Goal: Task Accomplishment & Management: Complete application form

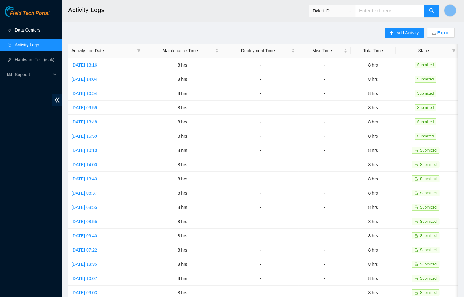
click at [40, 31] on link "Data Centers" at bounding box center [27, 30] width 25 height 5
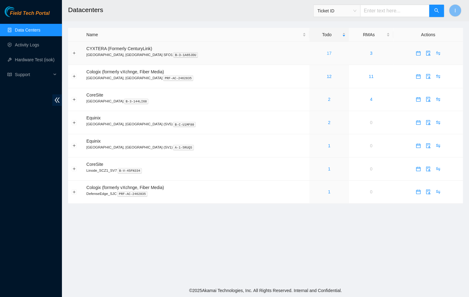
click at [326, 52] on link "17" at bounding box center [328, 53] width 5 height 5
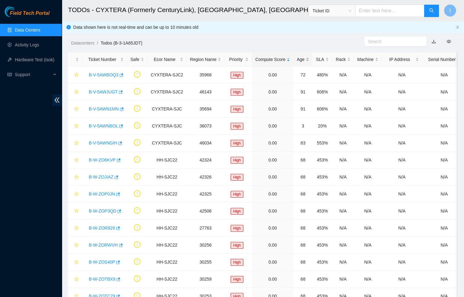
click at [305, 61] on div "Age" at bounding box center [303, 59] width 12 height 7
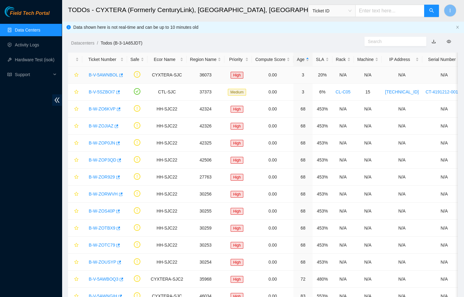
click at [98, 77] on link "B-V-5AWNBOL" at bounding box center [103, 74] width 29 height 5
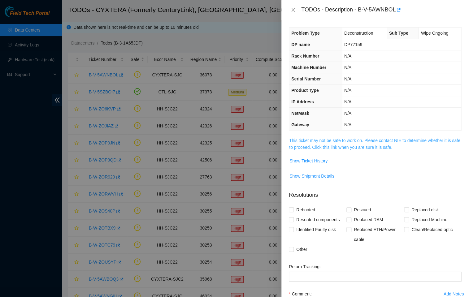
drag, startPoint x: 325, startPoint y: 131, endPoint x: 334, endPoint y: 138, distance: 10.6
click at [331, 136] on div "Problem Type Deconstruction Sub Type Wipe Ongoing DP name DP77159 Rack Number N…" at bounding box center [374, 158] width 187 height 277
click at [334, 138] on link "This ticket may not be safe to work on. Please contact NIE to determine whether…" at bounding box center [374, 144] width 171 height 12
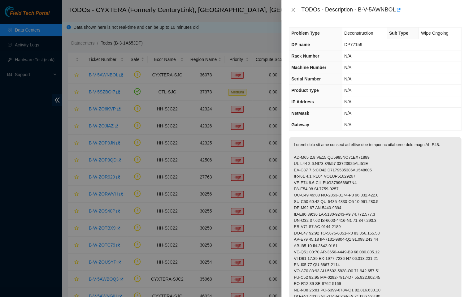
click at [221, 135] on div at bounding box center [234, 148] width 469 height 297
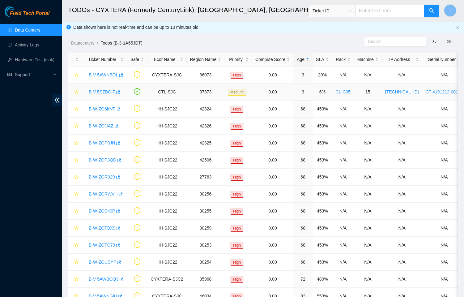
click at [105, 89] on link "B-V-5SZBOI7" at bounding box center [102, 91] width 26 height 5
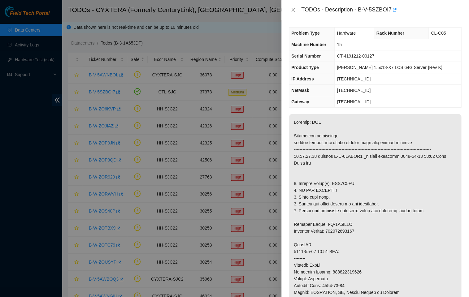
click at [142, 101] on div at bounding box center [234, 148] width 469 height 297
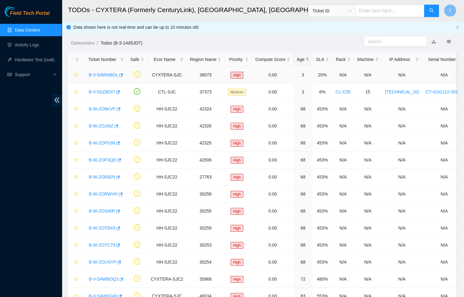
click at [104, 76] on link "B-V-5AWNBOL" at bounding box center [103, 74] width 29 height 5
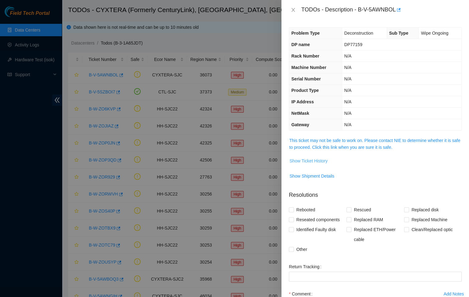
click at [319, 157] on span "Show Ticket History" at bounding box center [308, 160] width 38 height 7
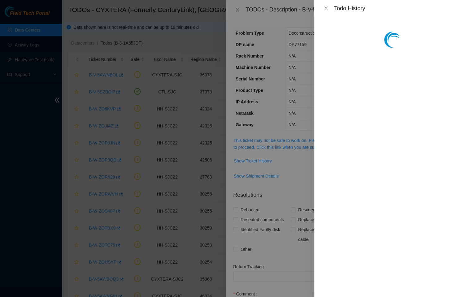
click at [318, 144] on div "Todo History" at bounding box center [234, 148] width 469 height 297
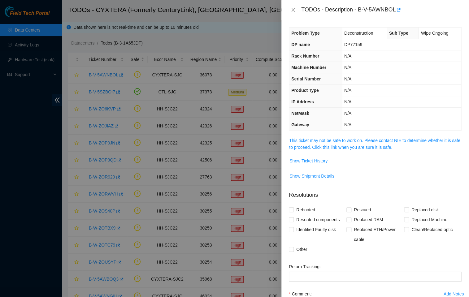
click at [306, 143] on span "This ticket may not be safe to work on. Please contact NIE to determine whether…" at bounding box center [375, 144] width 172 height 14
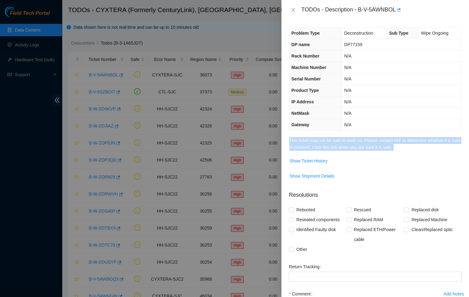
drag, startPoint x: 306, startPoint y: 143, endPoint x: 317, endPoint y: 149, distance: 12.6
click at [308, 145] on span "This ticket may not be safe to work on. Please contact NIE to determine whether…" at bounding box center [375, 144] width 172 height 14
click at [317, 149] on link "This ticket may not be safe to work on. Please contact NIE to determine whether…" at bounding box center [374, 144] width 171 height 12
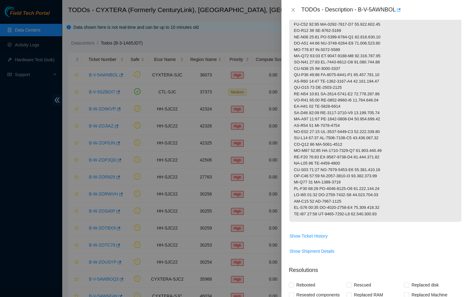
click at [250, 167] on div at bounding box center [234, 148] width 469 height 297
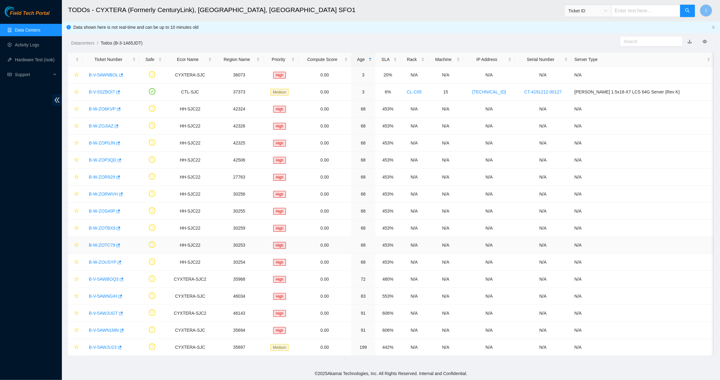
scroll to position [27, 0]
click at [122, 279] on icon "button" at bounding box center [121, 279] width 4 height 4
click at [119, 297] on icon "button" at bounding box center [121, 313] width 4 height 3
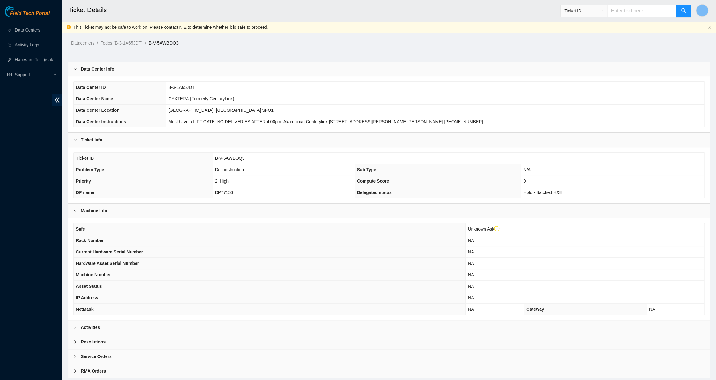
scroll to position [16, 0]
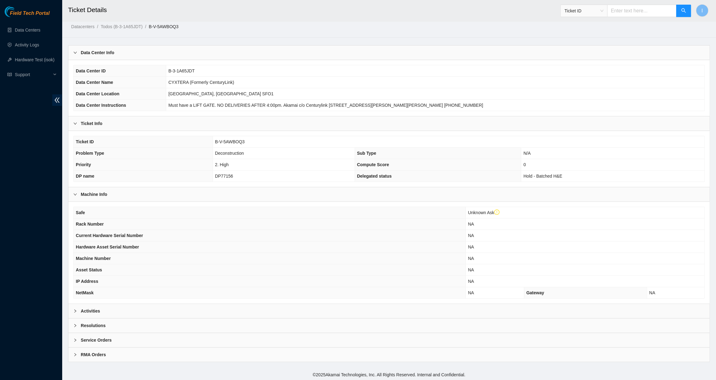
click at [124, 311] on div "Activities" at bounding box center [388, 311] width 641 height 14
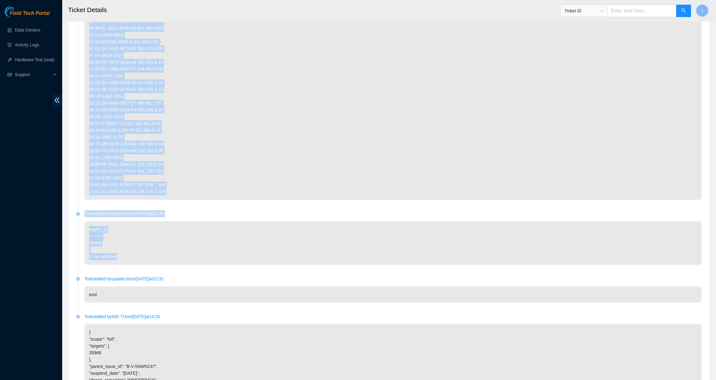
scroll to position [748, 0]
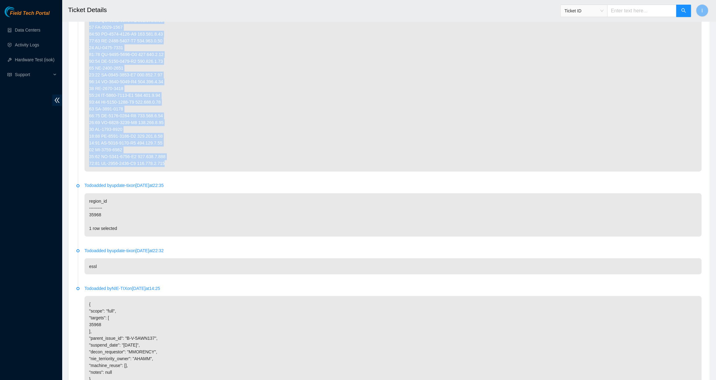
drag, startPoint x: 89, startPoint y: 156, endPoint x: 166, endPoint y: 164, distance: 76.8
copy p "0.4:FE03 [US_VEHICLE_IDENTIFICATION_NUMBER] 0.4:FE03:1/1/51 37700172AYC31Q 0.4:…"
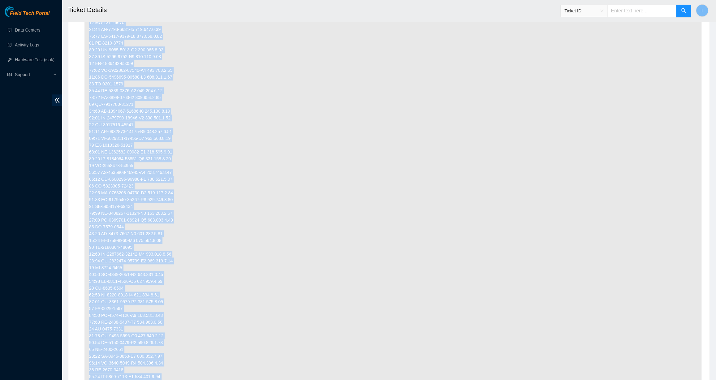
click at [127, 161] on p at bounding box center [392, 168] width 617 height 567
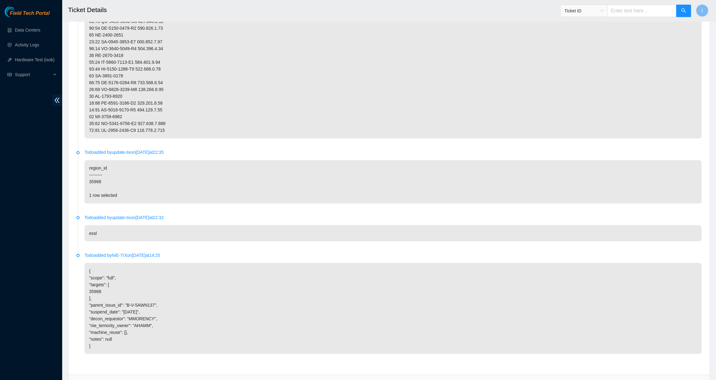
scroll to position [837, 0]
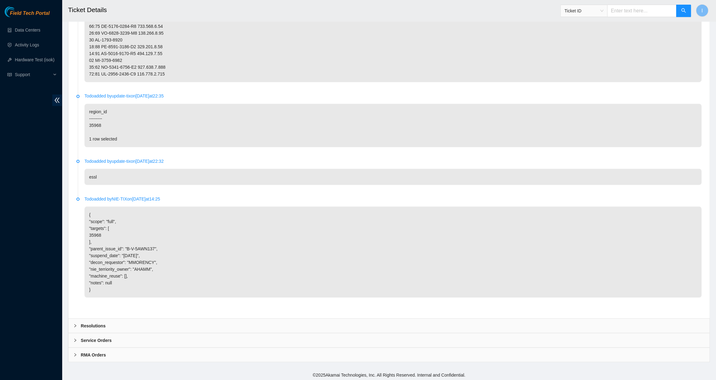
click at [111, 328] on div "Resolutions" at bounding box center [388, 325] width 641 height 14
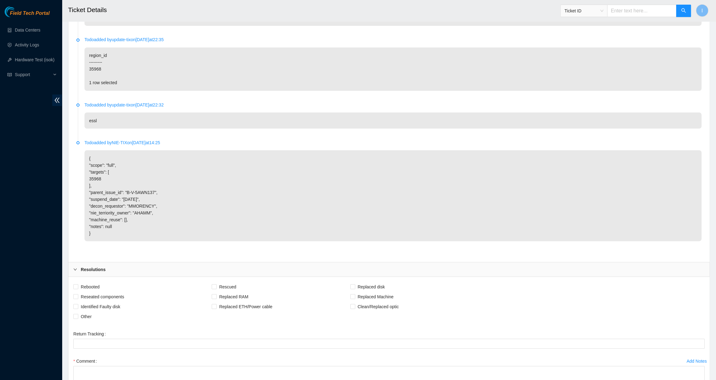
scroll to position [983, 0]
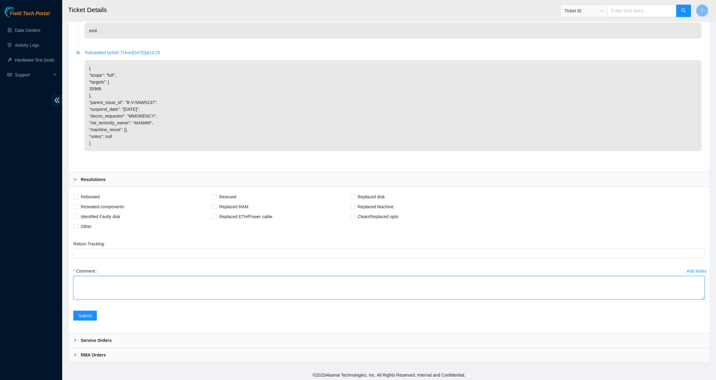
click at [171, 277] on textarea "Comment" at bounding box center [388, 288] width 631 height 24
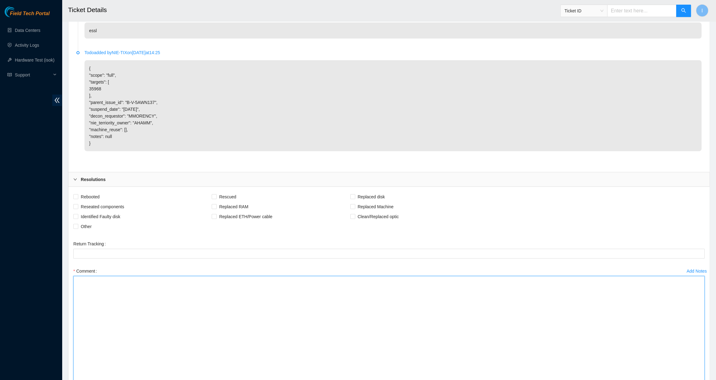
drag, startPoint x: 703, startPoint y: 295, endPoint x: 637, endPoint y: 350, distance: 85.9
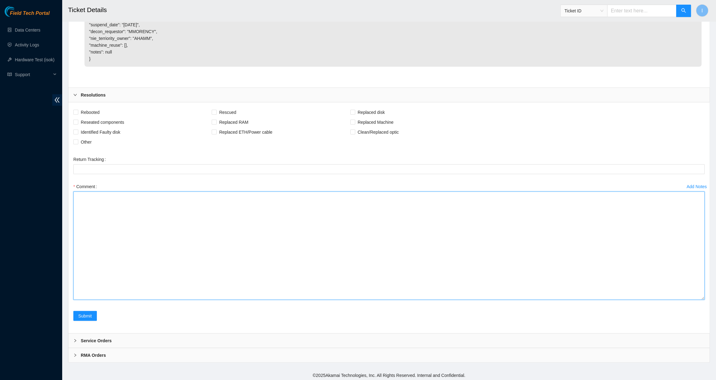
click at [103, 201] on textarea "Comment" at bounding box center [388, 245] width 631 height 108
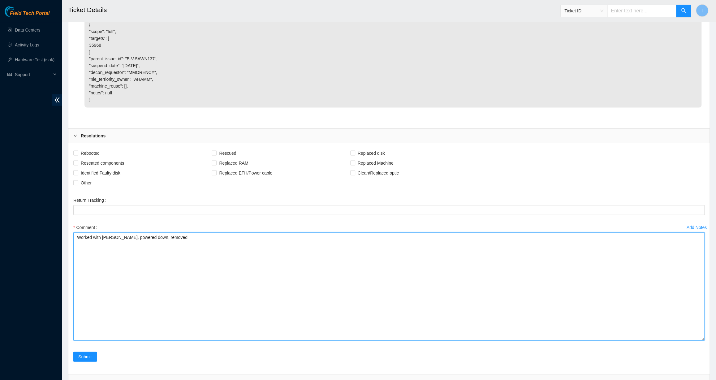
scroll to position [1068, 0]
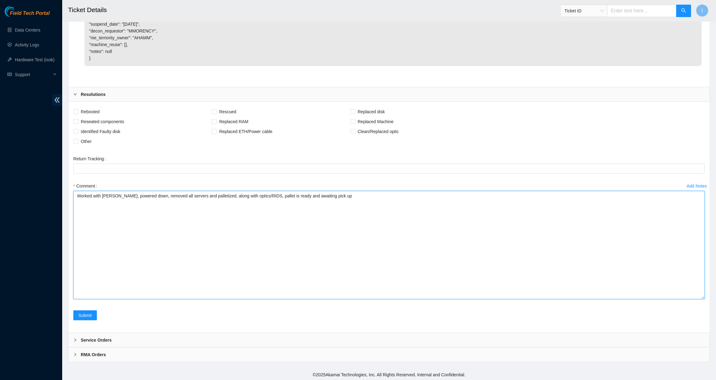
paste textarea "0.4:FE03 [US_VEHICLE_IDENTIFICATION_NUMBER] 0.4:FE03:1/1/51 37700172AYC31Q 0.4:…"
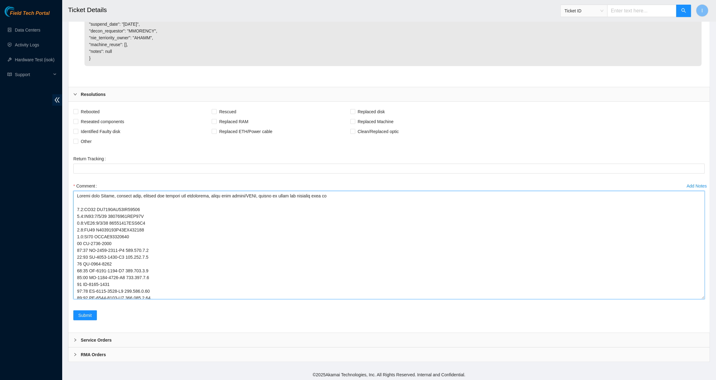
scroll to position [451, 0]
drag, startPoint x: 201, startPoint y: 210, endPoint x: 173, endPoint y: 226, distance: 31.7
click at [173, 226] on textarea "Comment" at bounding box center [388, 245] width 631 height 108
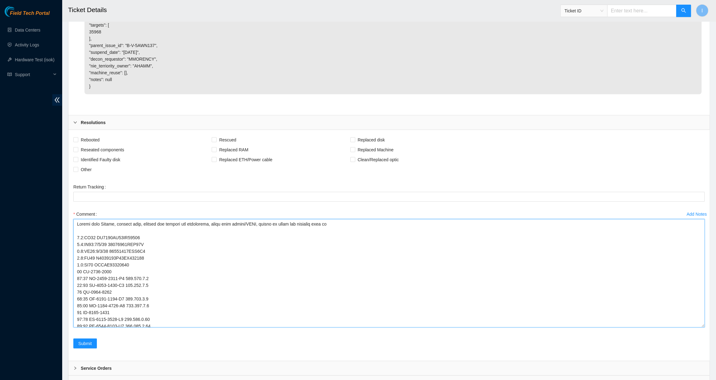
click at [336, 226] on textarea "Comment" at bounding box center [388, 273] width 631 height 108
click at [333, 236] on textarea "Comment" at bounding box center [388, 273] width 631 height 108
click at [325, 233] on textarea "Comment" at bounding box center [388, 273] width 631 height 108
click at [321, 231] on textarea "Comment" at bounding box center [388, 273] width 631 height 108
paste textarea "[URL][DOMAIN_NAME]"
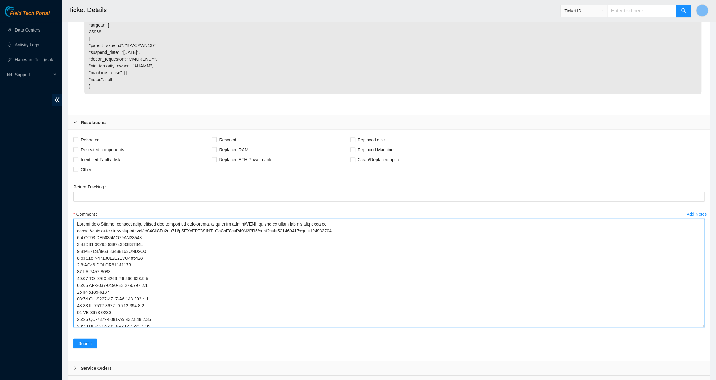
click at [337, 221] on textarea "Comment" at bounding box center [388, 273] width 631 height 108
click at [270, 220] on textarea "Comment" at bounding box center [388, 273] width 631 height 108
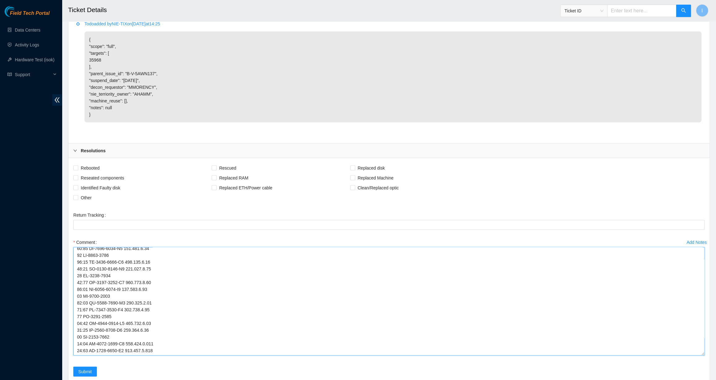
scroll to position [1068, 0]
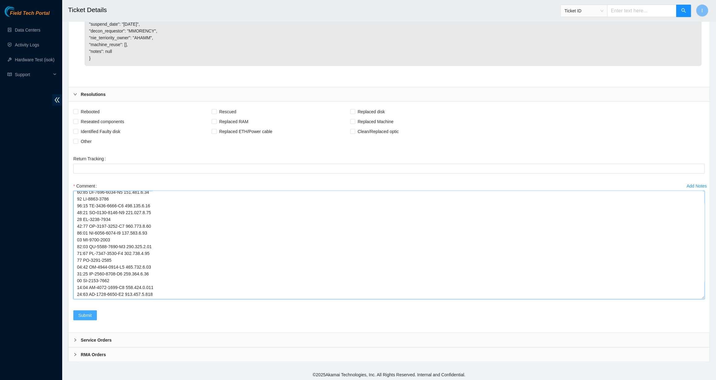
type textarea "Worked with [PERSON_NAME], powered down, removed all servers and palletized, al…"
click at [88, 315] on span "Submit" at bounding box center [85, 315] width 14 height 7
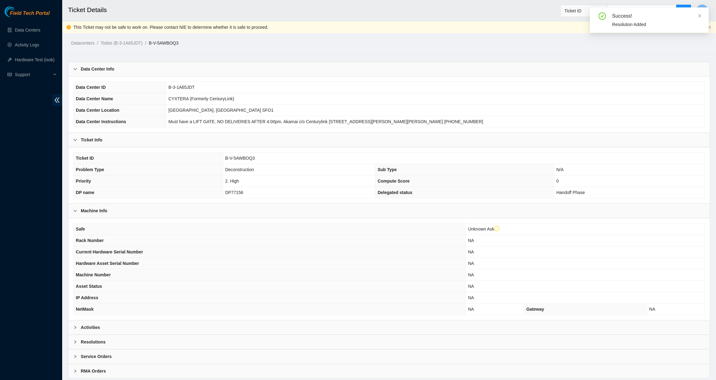
scroll to position [16, 0]
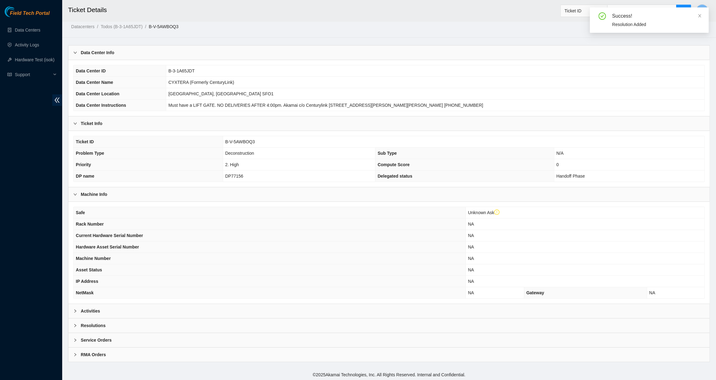
click at [139, 318] on div "Resolutions" at bounding box center [388, 325] width 641 height 14
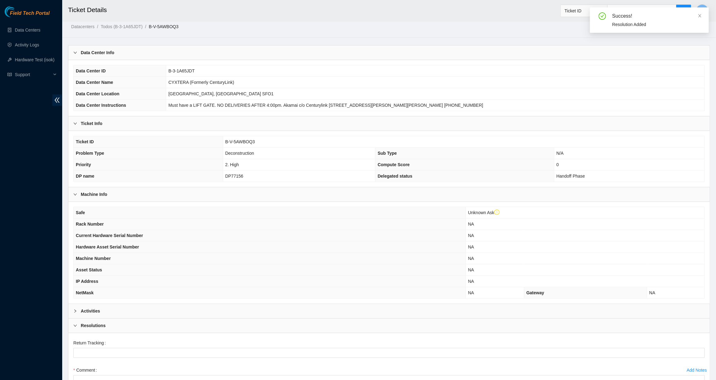
click at [137, 309] on div "Activities" at bounding box center [388, 311] width 641 height 14
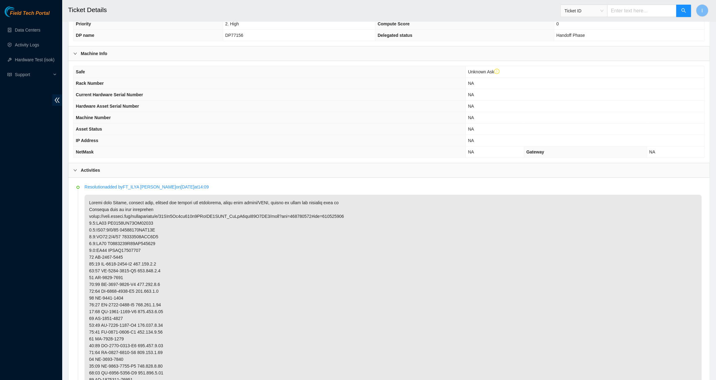
scroll to position [129, 0]
